Goal: Information Seeking & Learning: Find specific page/section

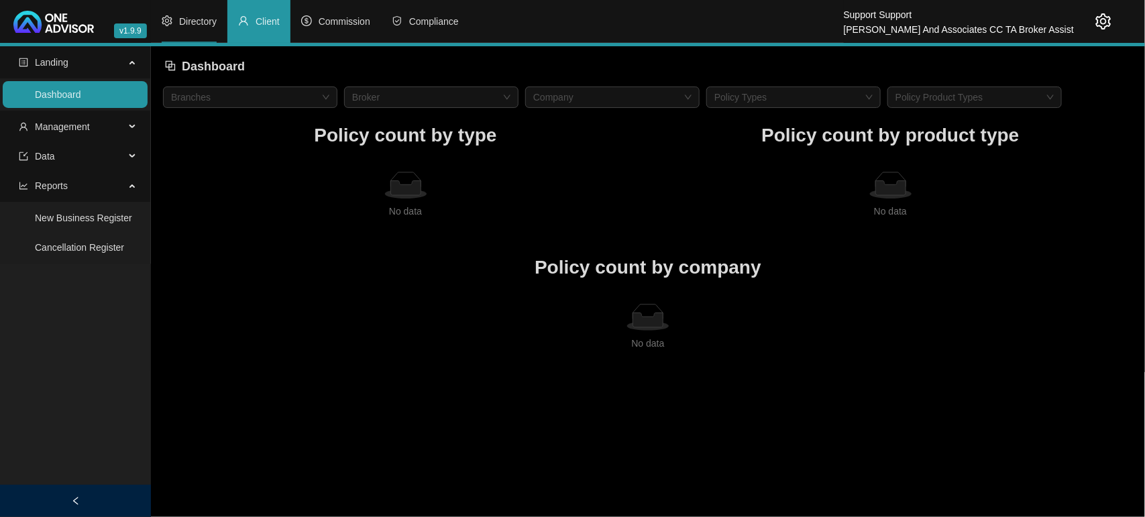
click at [198, 22] on span "Directory" at bounding box center [198, 21] width 38 height 11
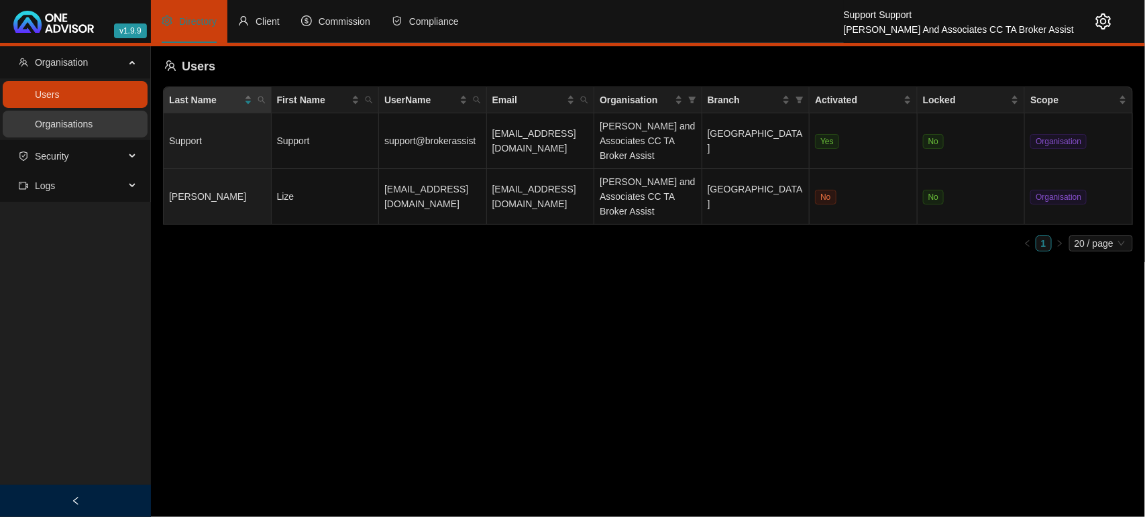
click at [89, 128] on link "Organisations" at bounding box center [64, 124] width 58 height 11
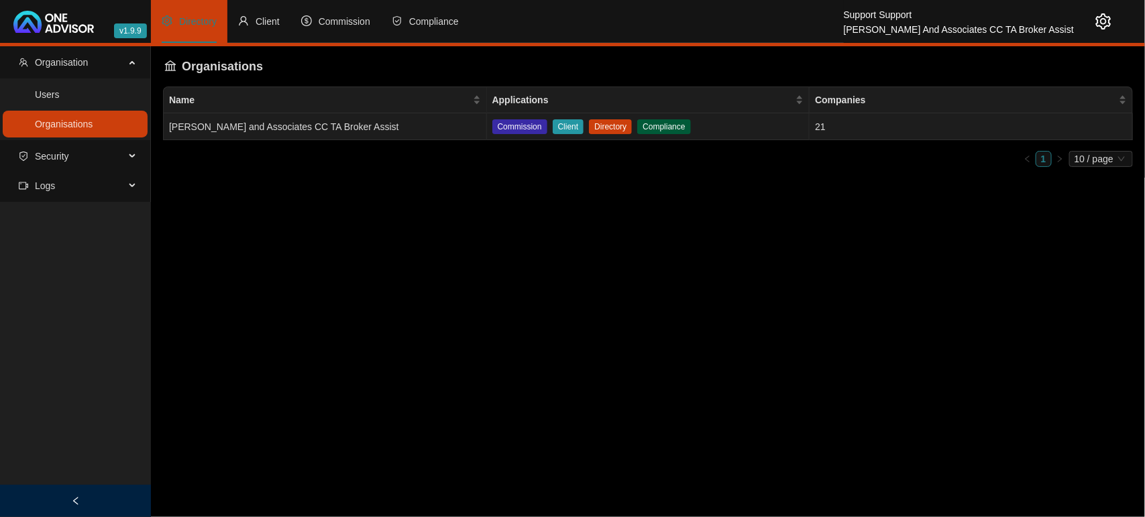
click at [349, 124] on td "[PERSON_NAME] and Associates CC TA Broker Assist" at bounding box center [325, 126] width 323 height 27
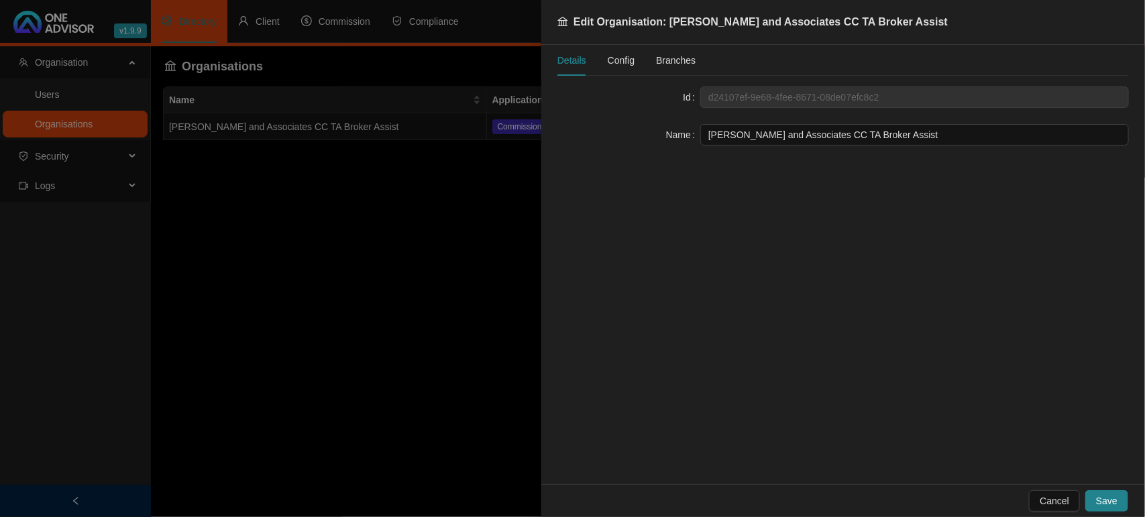
click at [627, 68] on div "Config" at bounding box center [620, 60] width 27 height 31
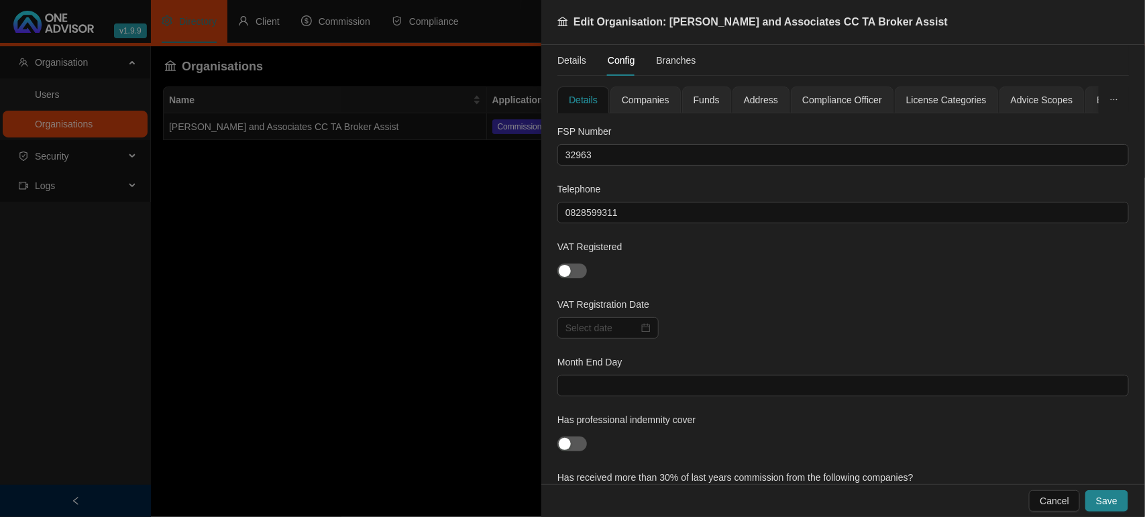
click at [752, 89] on div "Address" at bounding box center [760, 99] width 57 height 27
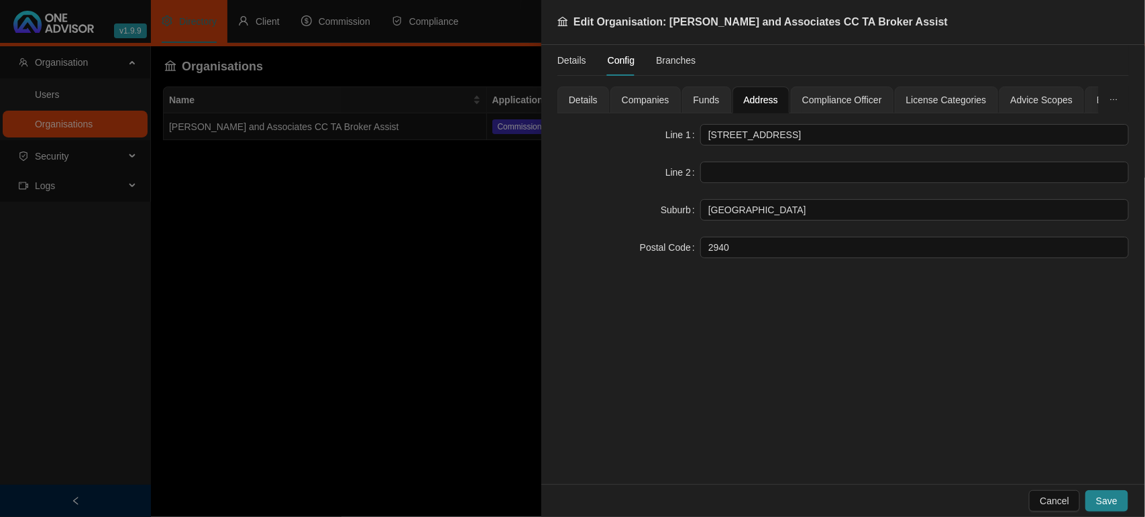
click at [648, 102] on span "Companies" at bounding box center [646, 99] width 48 height 9
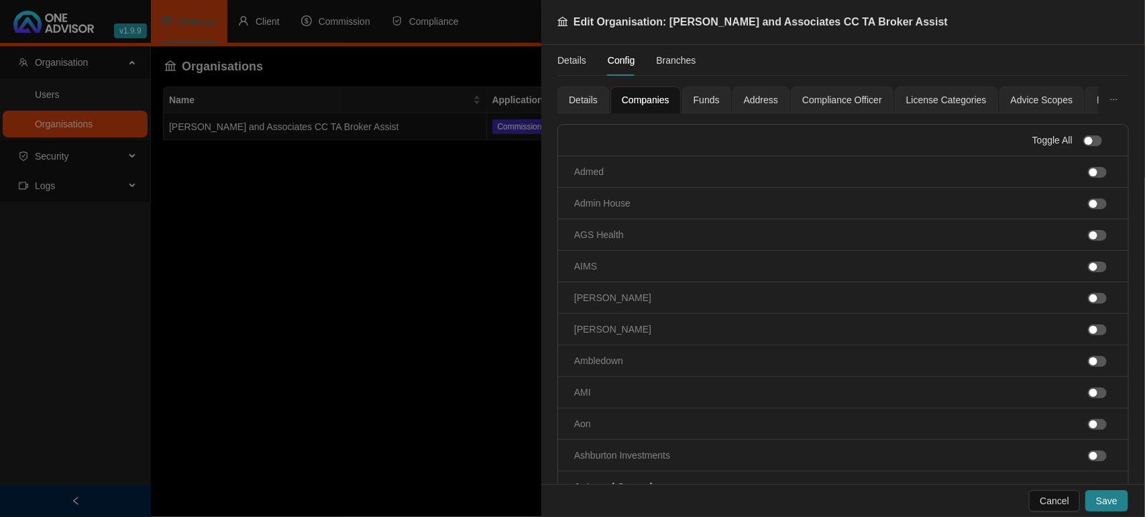
click at [642, 101] on span "Companies" at bounding box center [646, 99] width 48 height 9
click at [587, 101] on div "Details" at bounding box center [583, 100] width 29 height 15
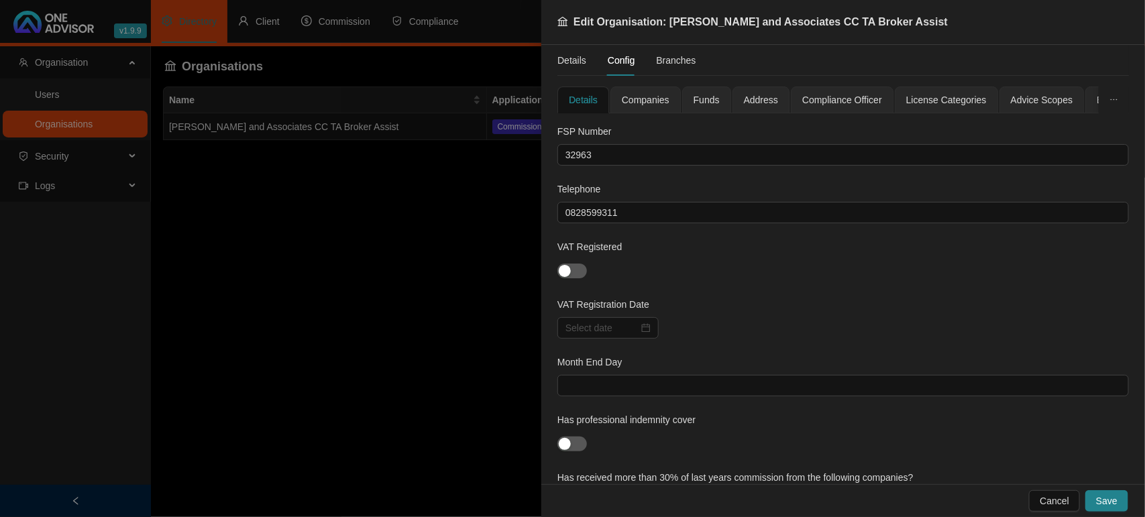
click at [880, 96] on div "Compliance Officer" at bounding box center [842, 99] width 103 height 27
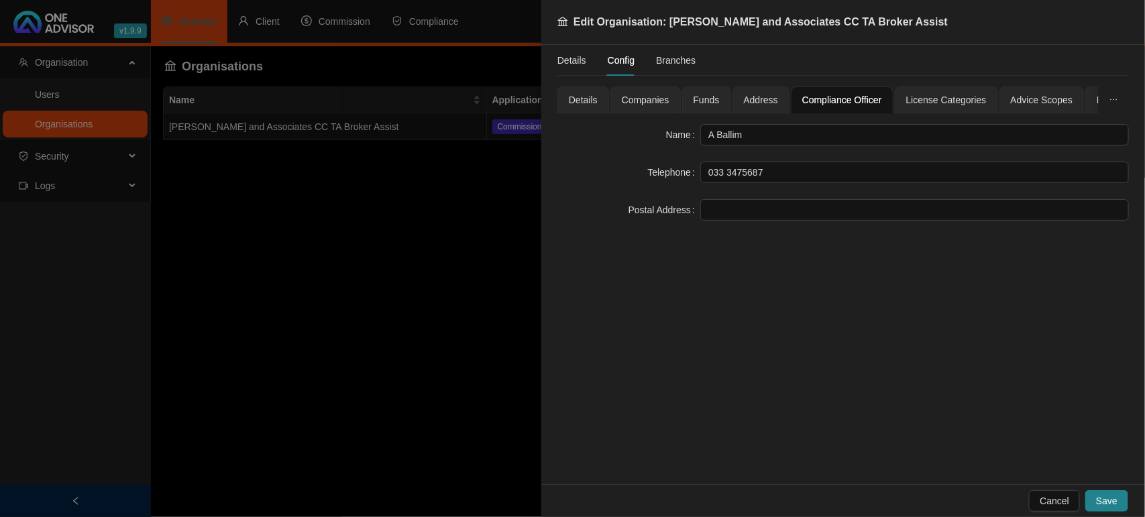
click at [748, 101] on span "Address" at bounding box center [761, 99] width 34 height 9
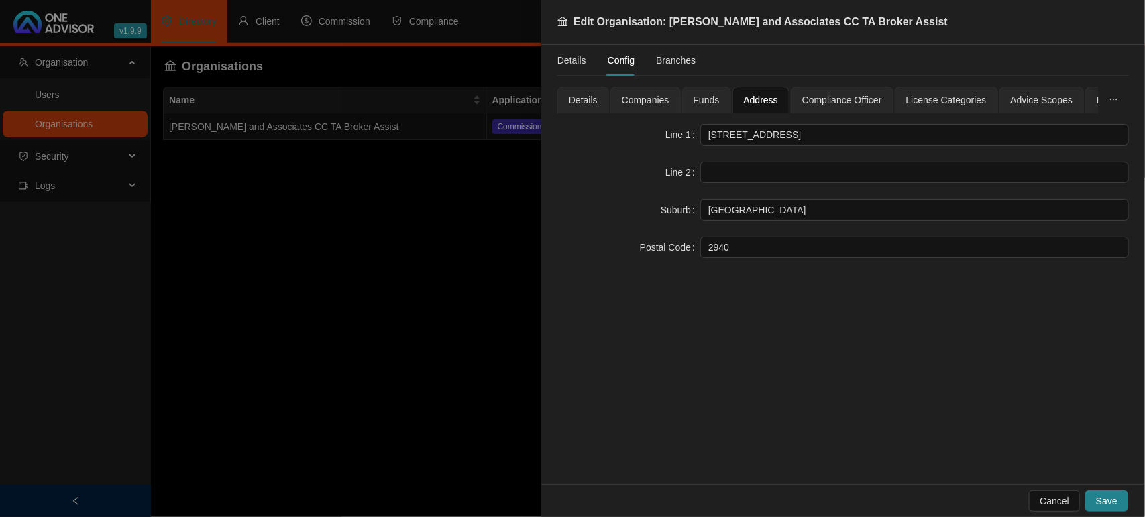
click at [713, 99] on span "Funds" at bounding box center [706, 99] width 26 height 9
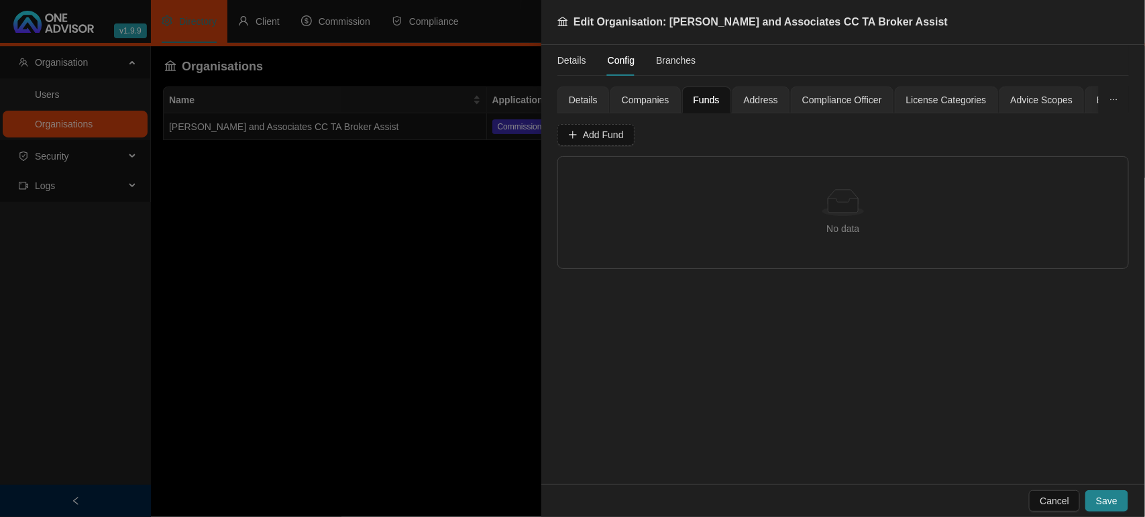
click at [628, 103] on span "Companies" at bounding box center [646, 99] width 48 height 9
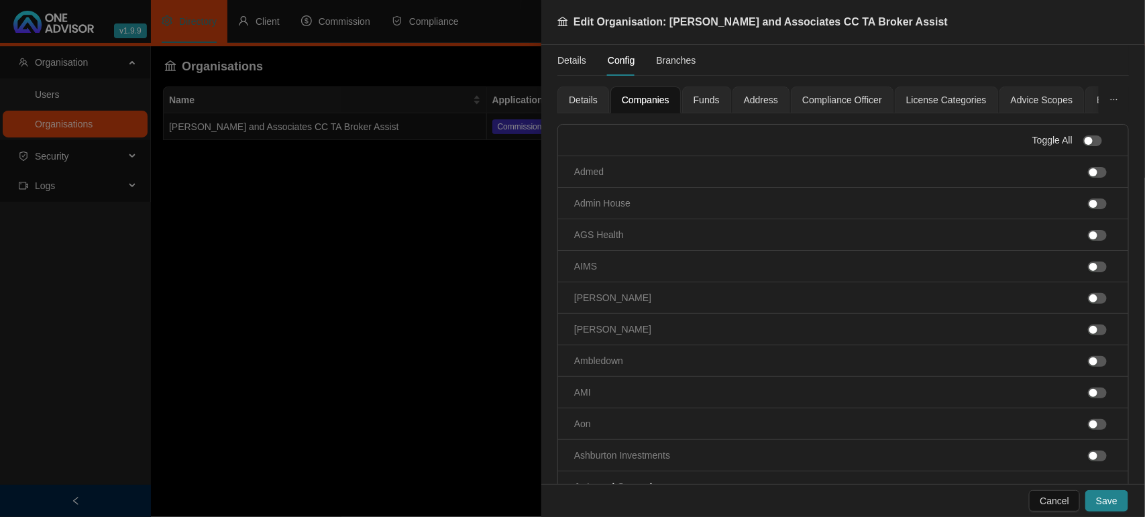
click at [336, 230] on div at bounding box center [572, 258] width 1145 height 517
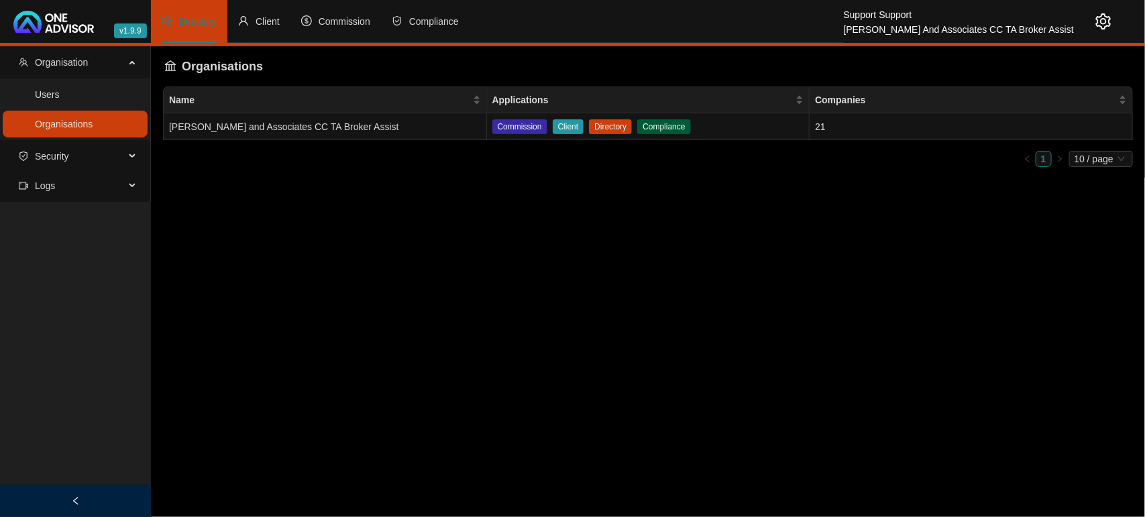
click at [336, 230] on main "Organisation Users Organisations Security Logs Organisations Name Applications …" at bounding box center [572, 281] width 1145 height 471
